Goal: Communication & Community: Answer question/provide support

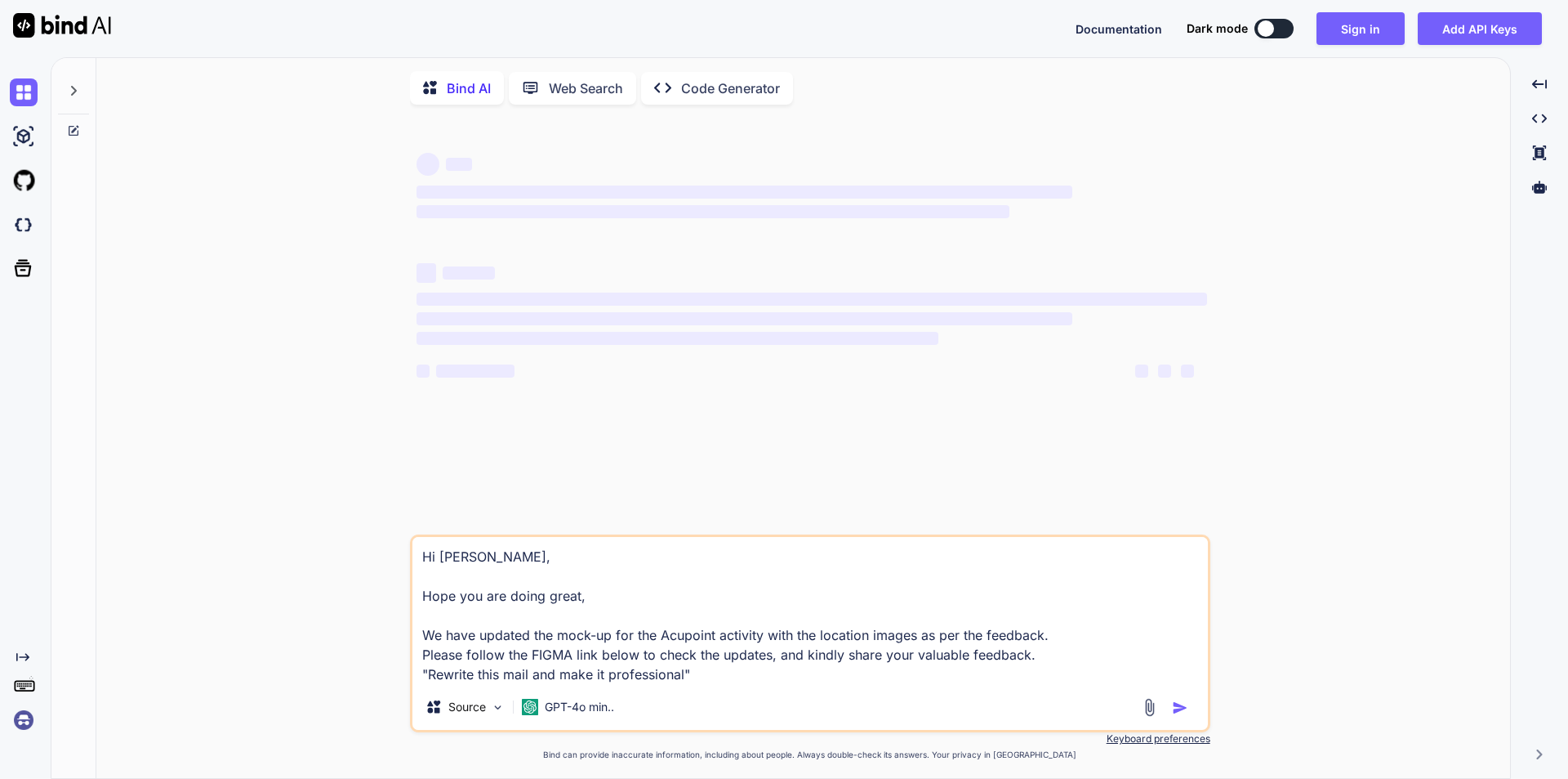
type textarea "x"
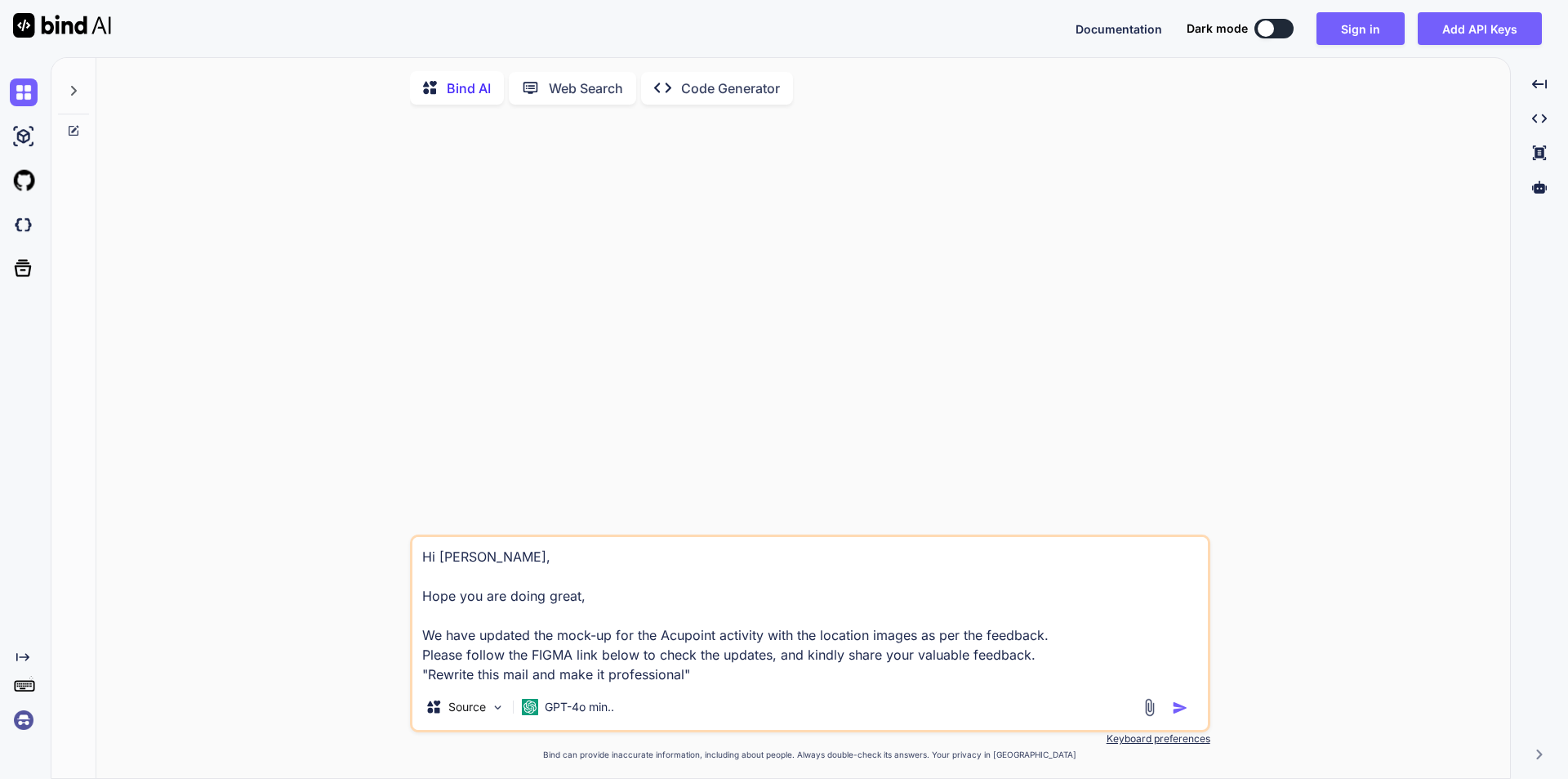
type textarea "Hi [PERSON_NAME], Thanks for the feedback. We will make changes in the screens …"
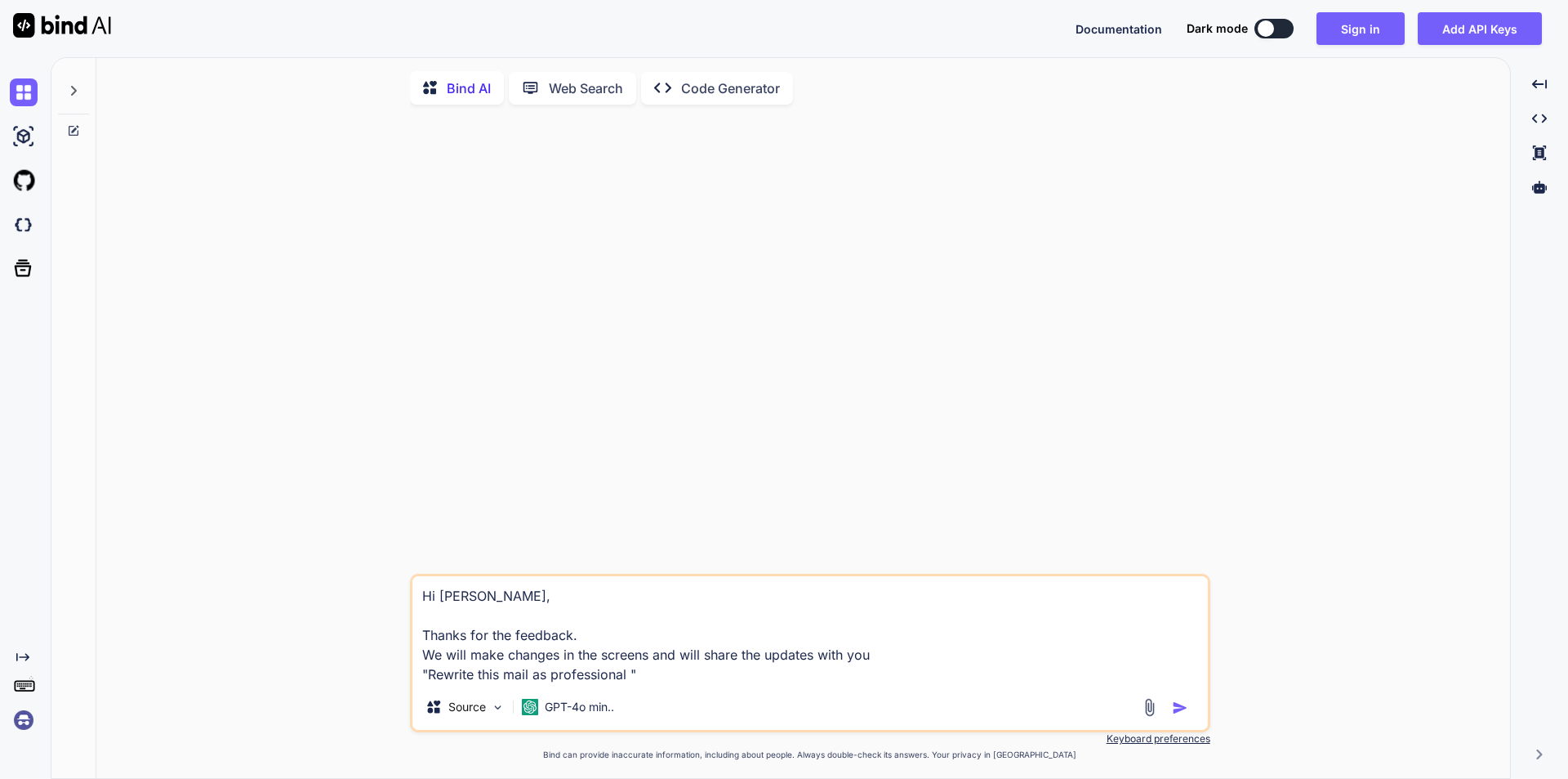
type textarea "x"
type textarea "Hi [PERSON_NAME], Thanks for the feedback. We will make changes in the screens …"
click at [1355, 31] on button "Sign in" at bounding box center [1359, 28] width 88 height 33
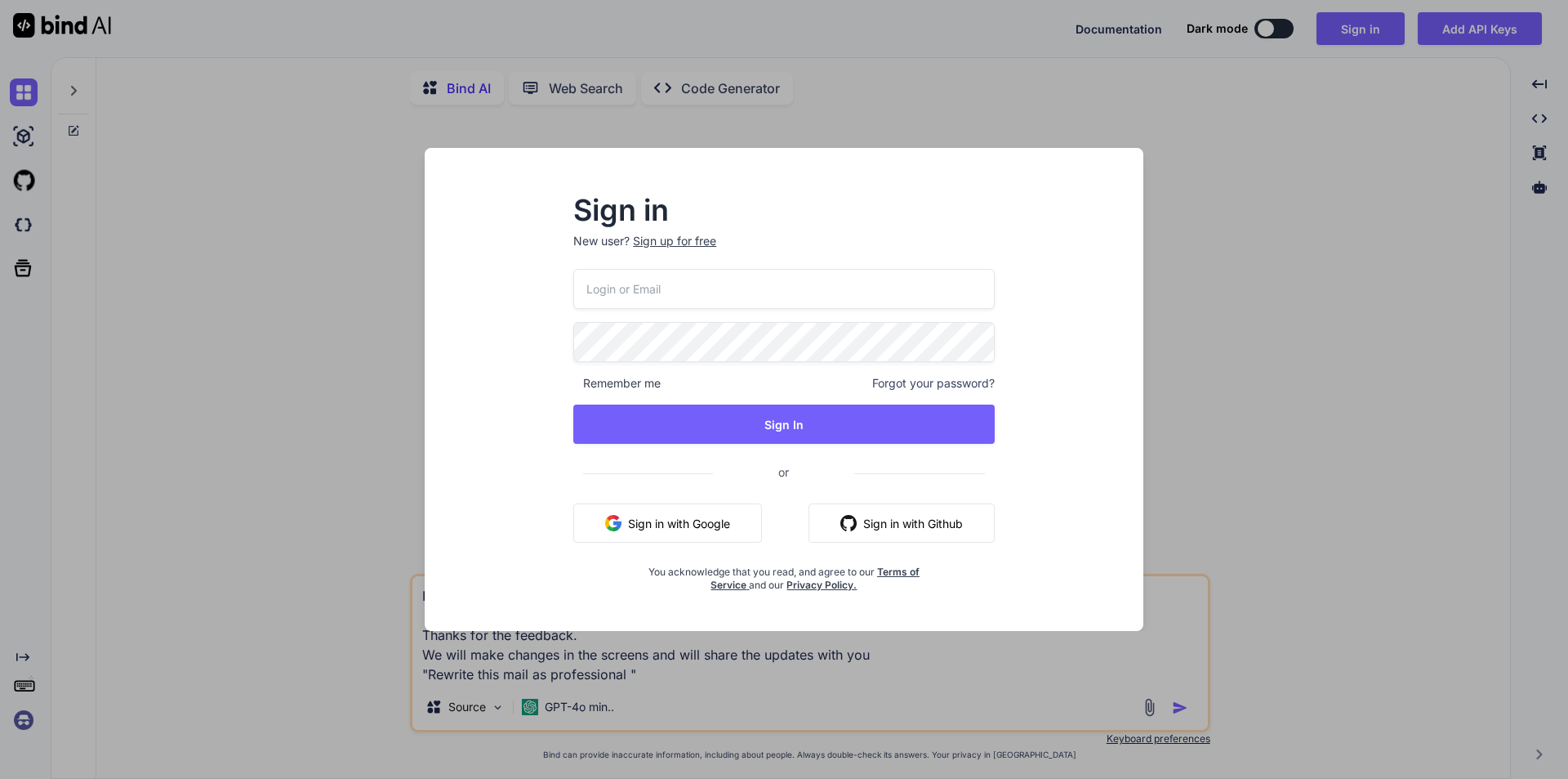
type input "[EMAIL_ADDRESS][DOMAIN_NAME]"
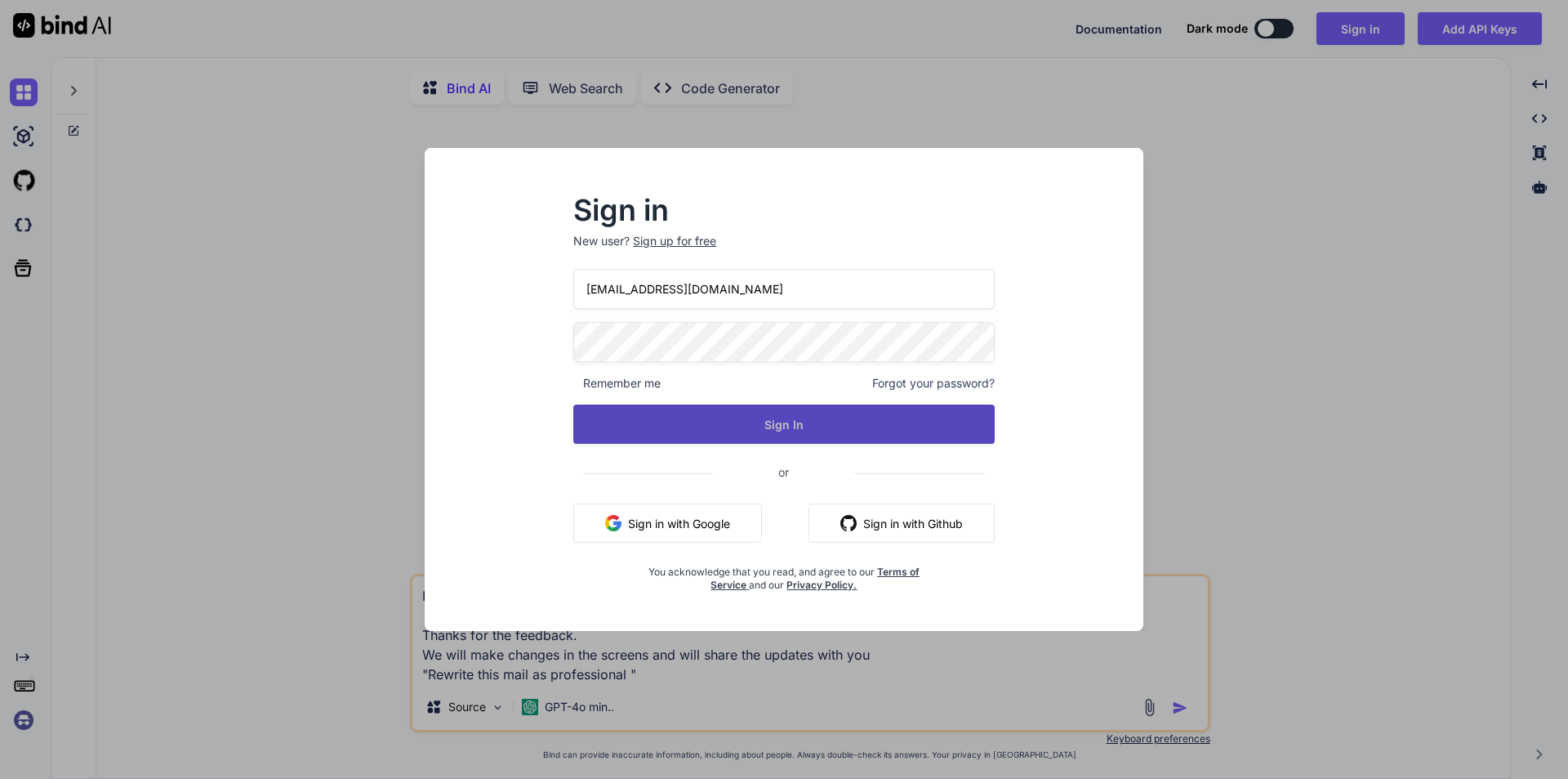
click at [711, 432] on button "Sign In" at bounding box center [784, 424] width 421 height 39
click at [707, 428] on button "Sign In" at bounding box center [784, 424] width 421 height 39
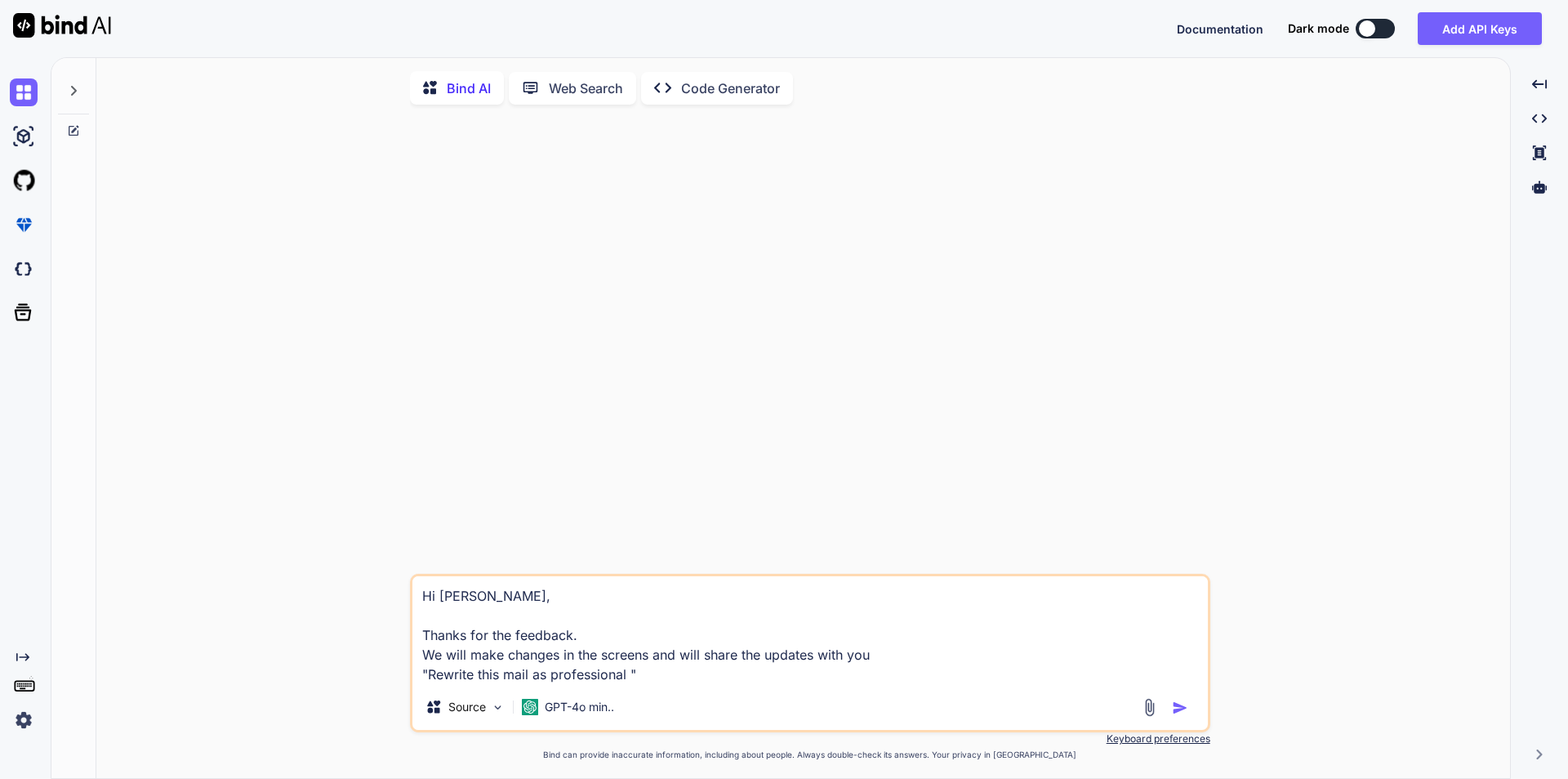
click at [1177, 710] on img "button" at bounding box center [1180, 707] width 17 height 17
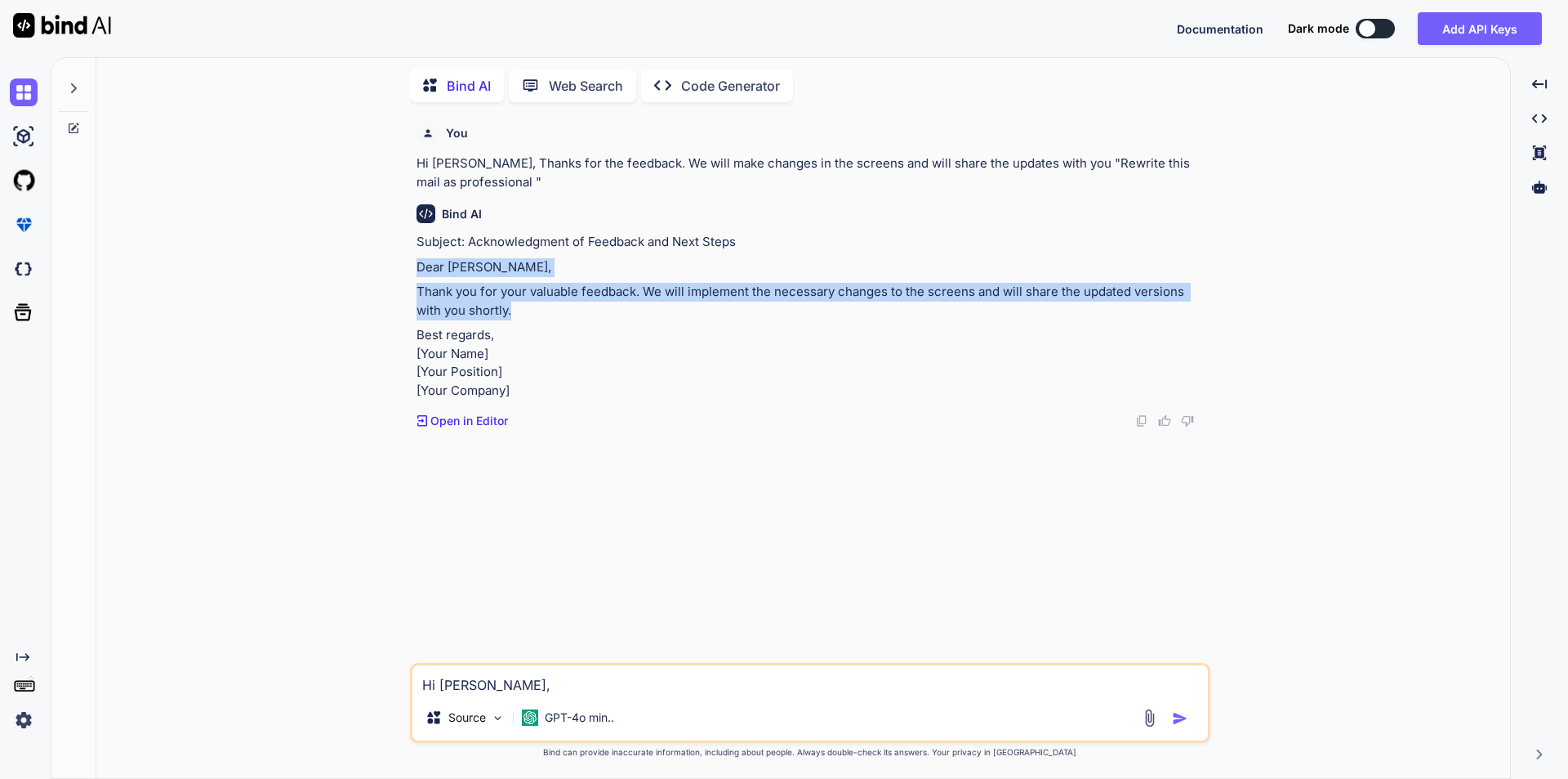
drag, startPoint x: 412, startPoint y: 261, endPoint x: 521, endPoint y: 314, distance: 121.2
click at [521, 314] on div "You Hi [PERSON_NAME], Thanks for the feedback. We will make changes in the scre…" at bounding box center [810, 447] width 800 height 663
copy div "Dear [PERSON_NAME], Thank you for your valuable feedback. We will implement the…"
